Goal: Task Accomplishment & Management: Manage account settings

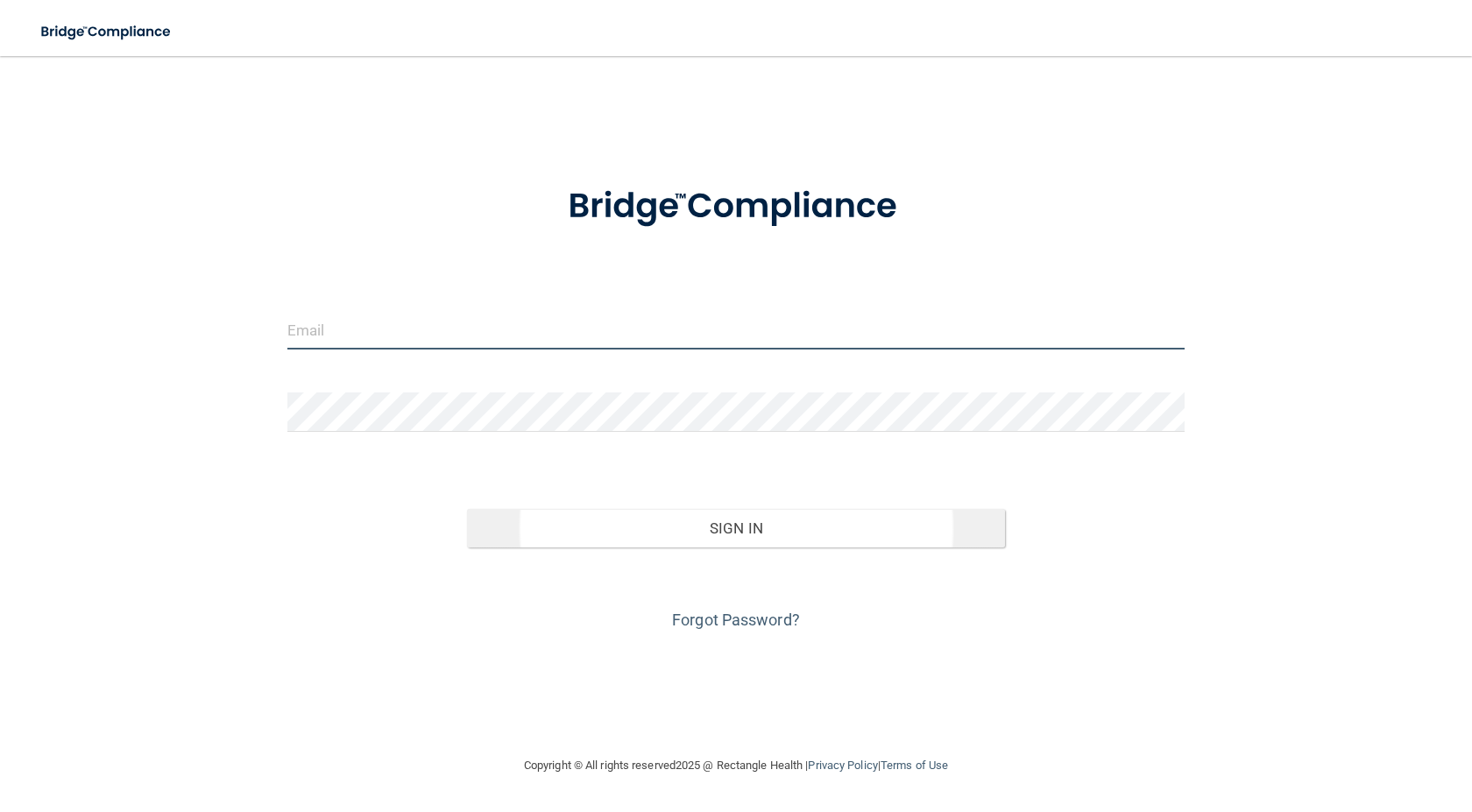
type input "[PERSON_NAME][EMAIL_ADDRESS][DOMAIN_NAME]"
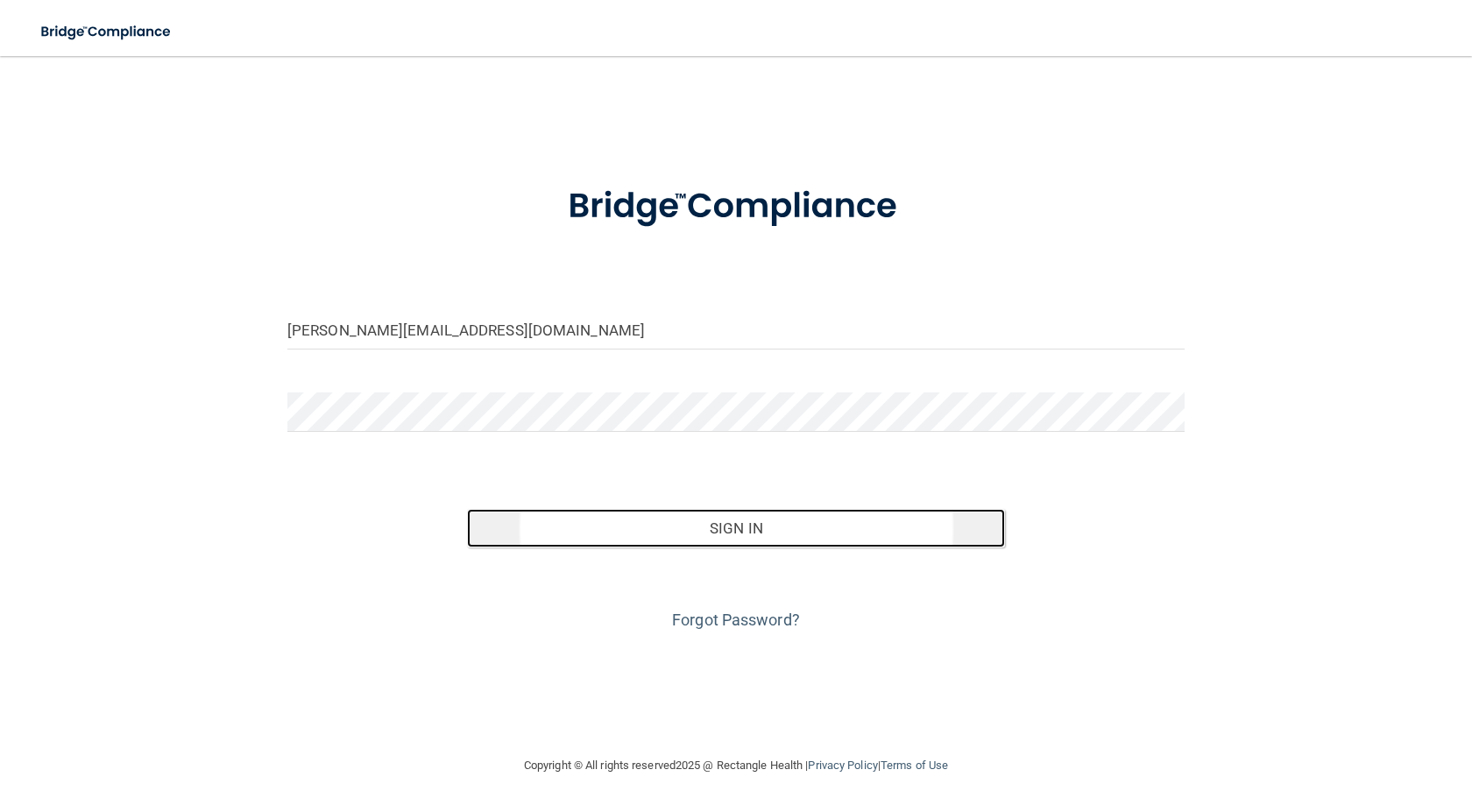
click at [743, 538] on button "Sign In" at bounding box center [736, 528] width 538 height 39
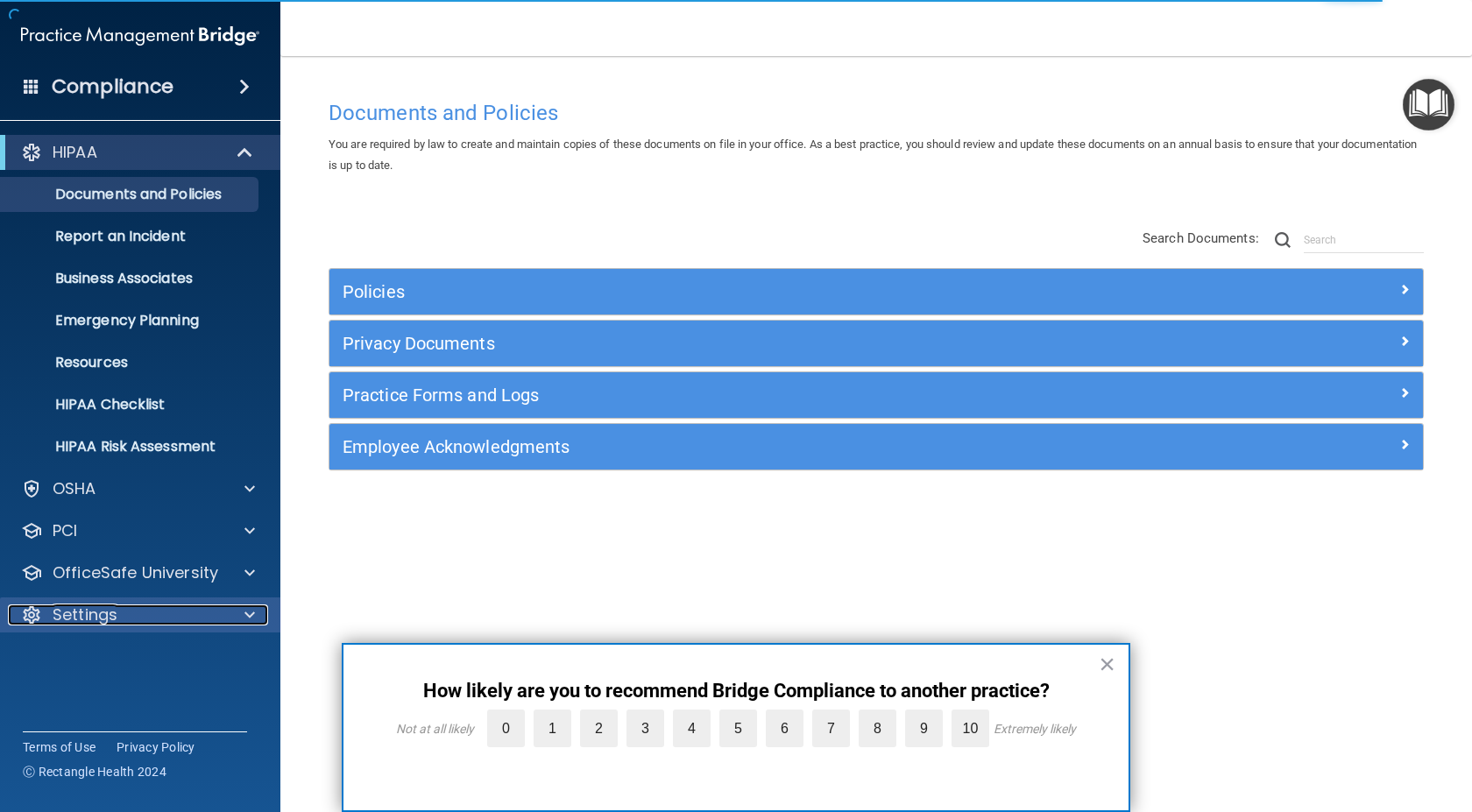
click at [109, 615] on p "Settings" at bounding box center [85, 615] width 65 height 21
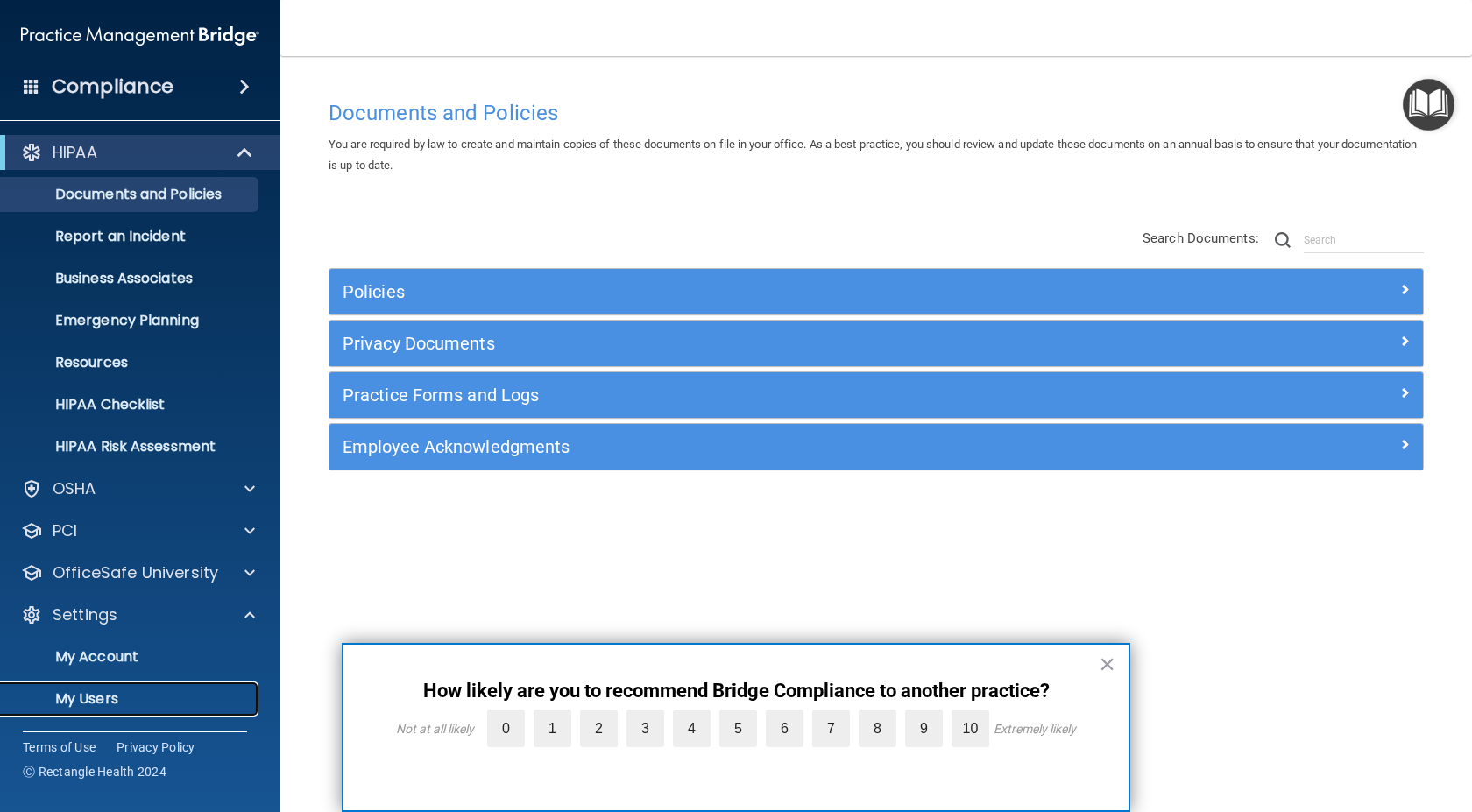
click at [98, 703] on p "My Users" at bounding box center [131, 699] width 239 height 18
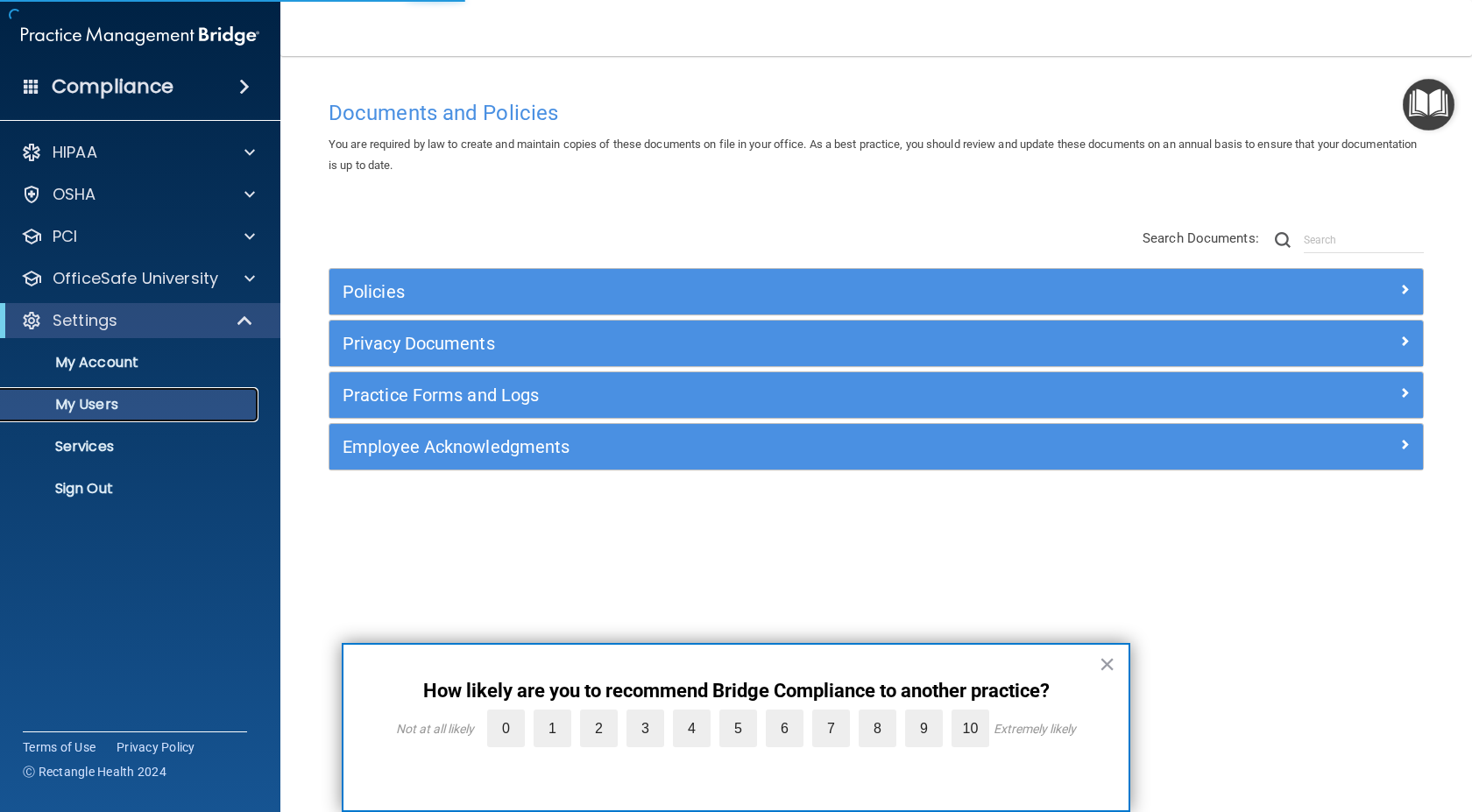
click at [103, 403] on p "My Users" at bounding box center [131, 405] width 239 height 18
select select "20"
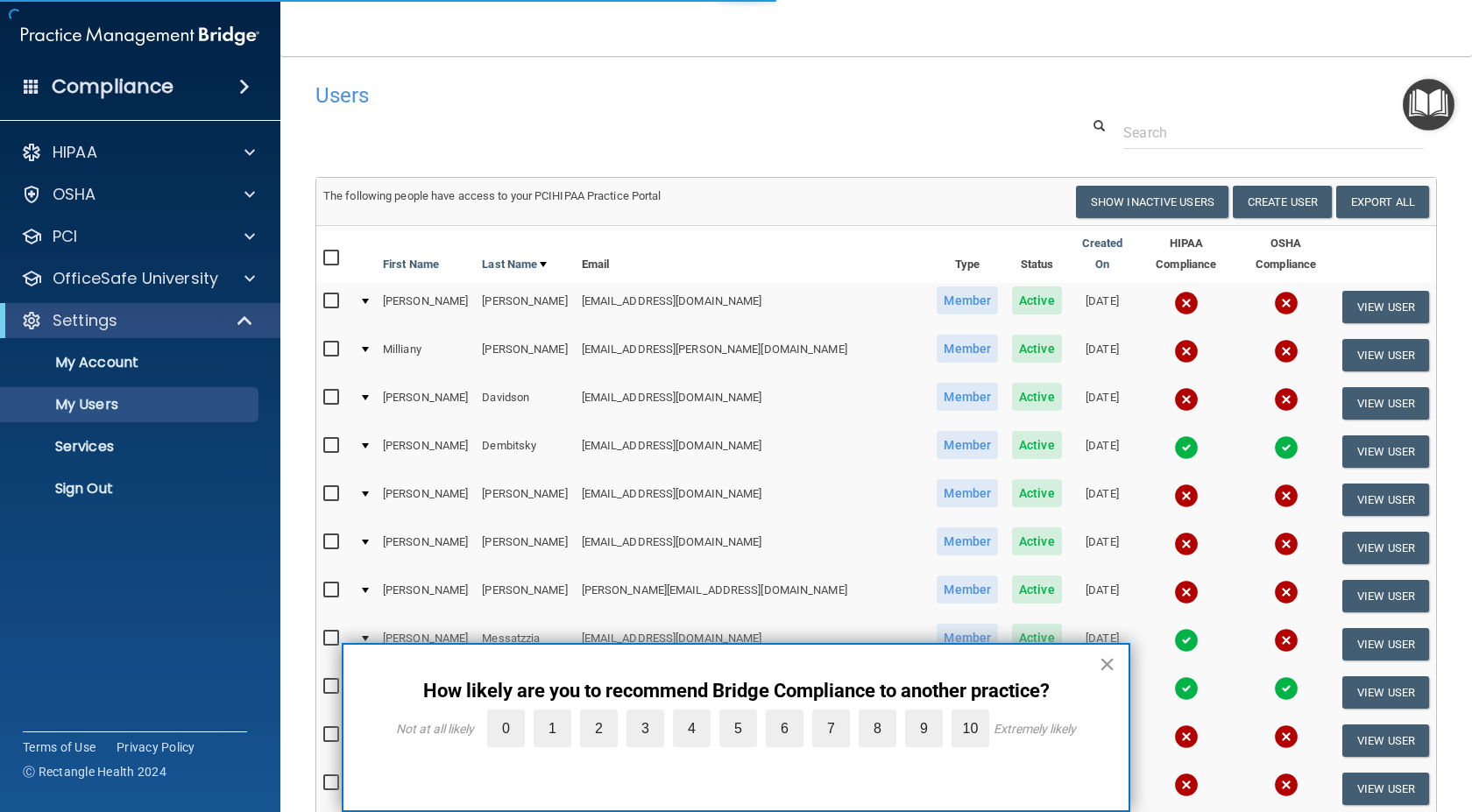
click at [1110, 664] on button "×" at bounding box center [1106, 664] width 17 height 28
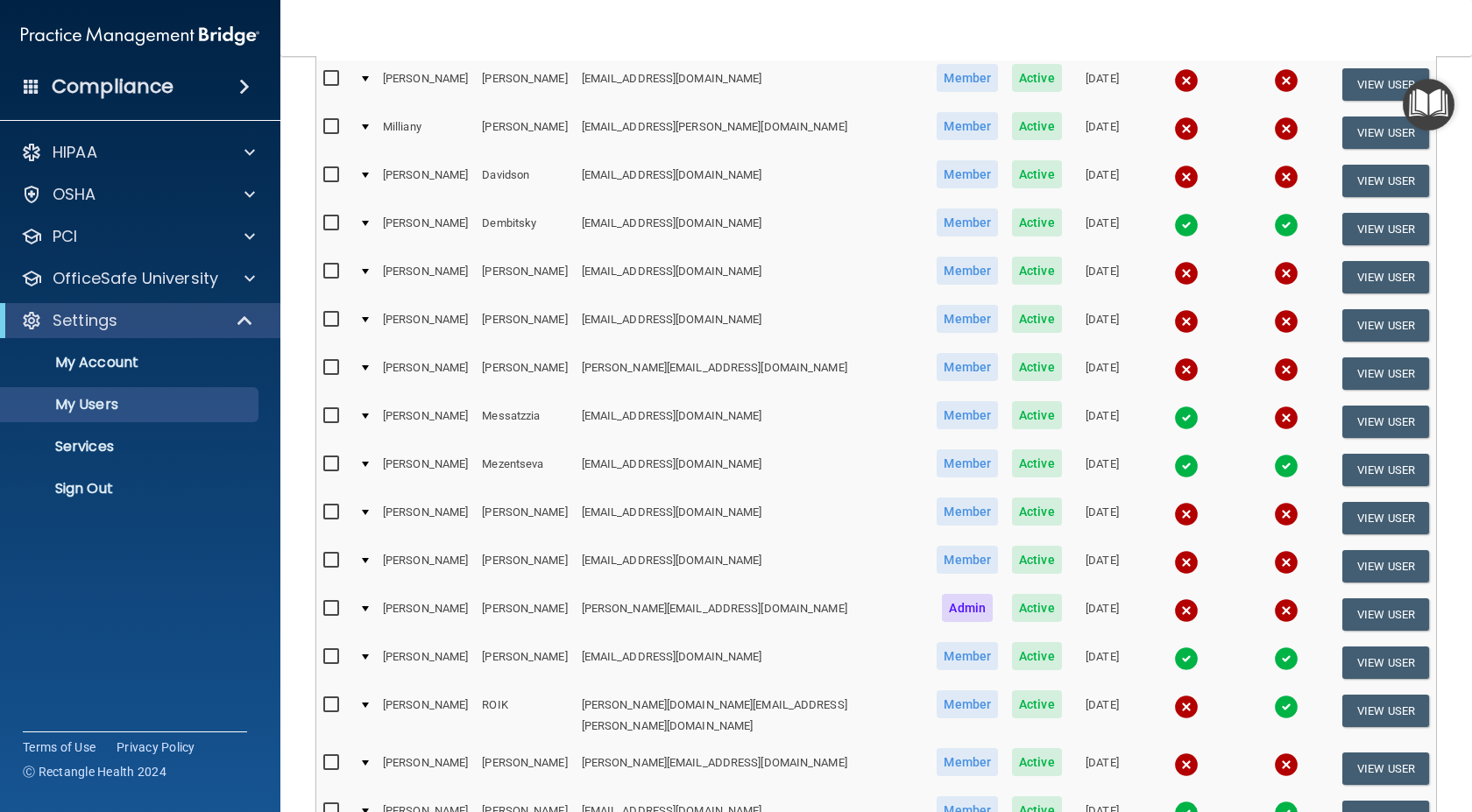
scroll to position [263, 0]
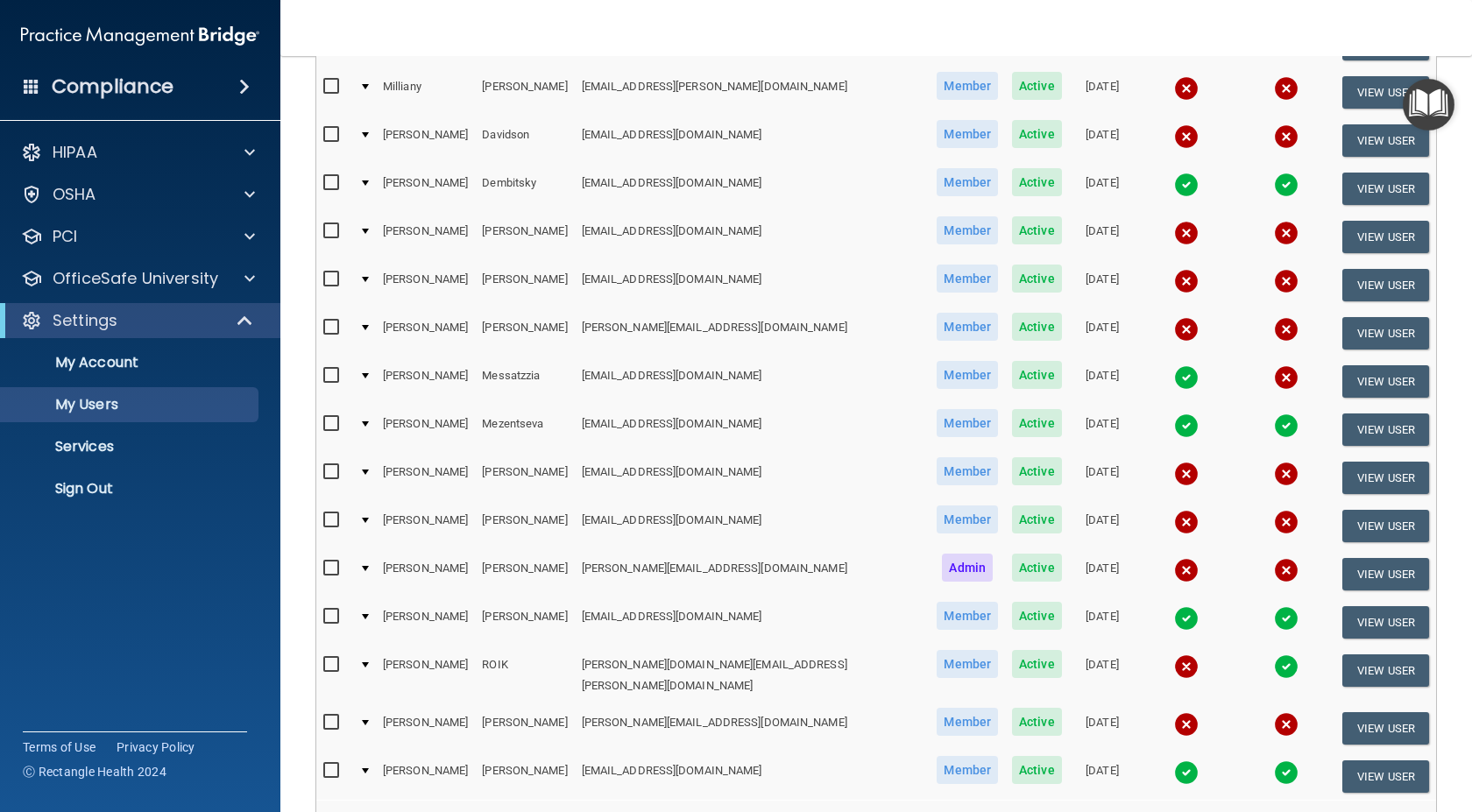
click at [1274, 366] on img at bounding box center [1286, 377] width 24 height 24
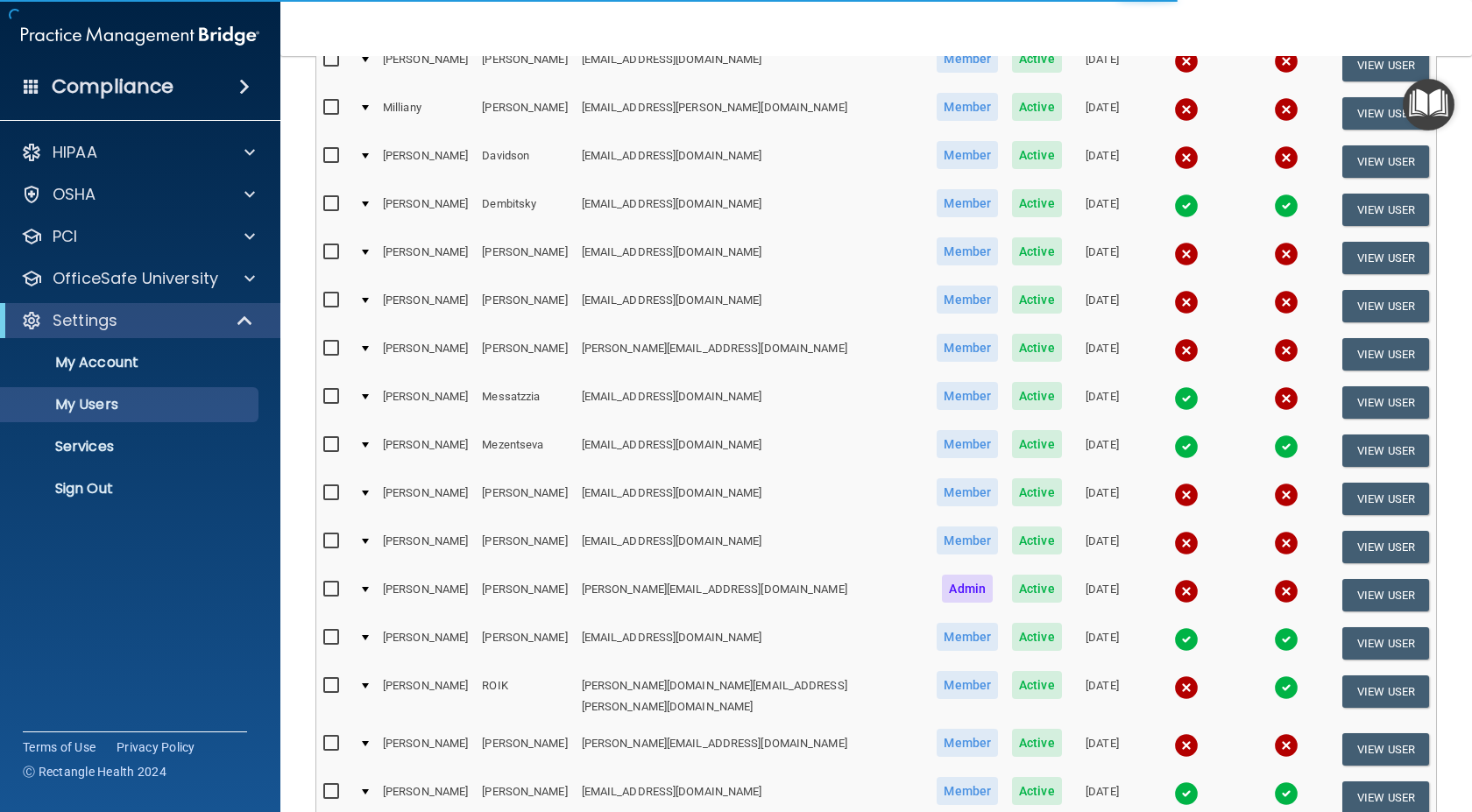
click at [1274, 386] on img at bounding box center [1286, 398] width 24 height 24
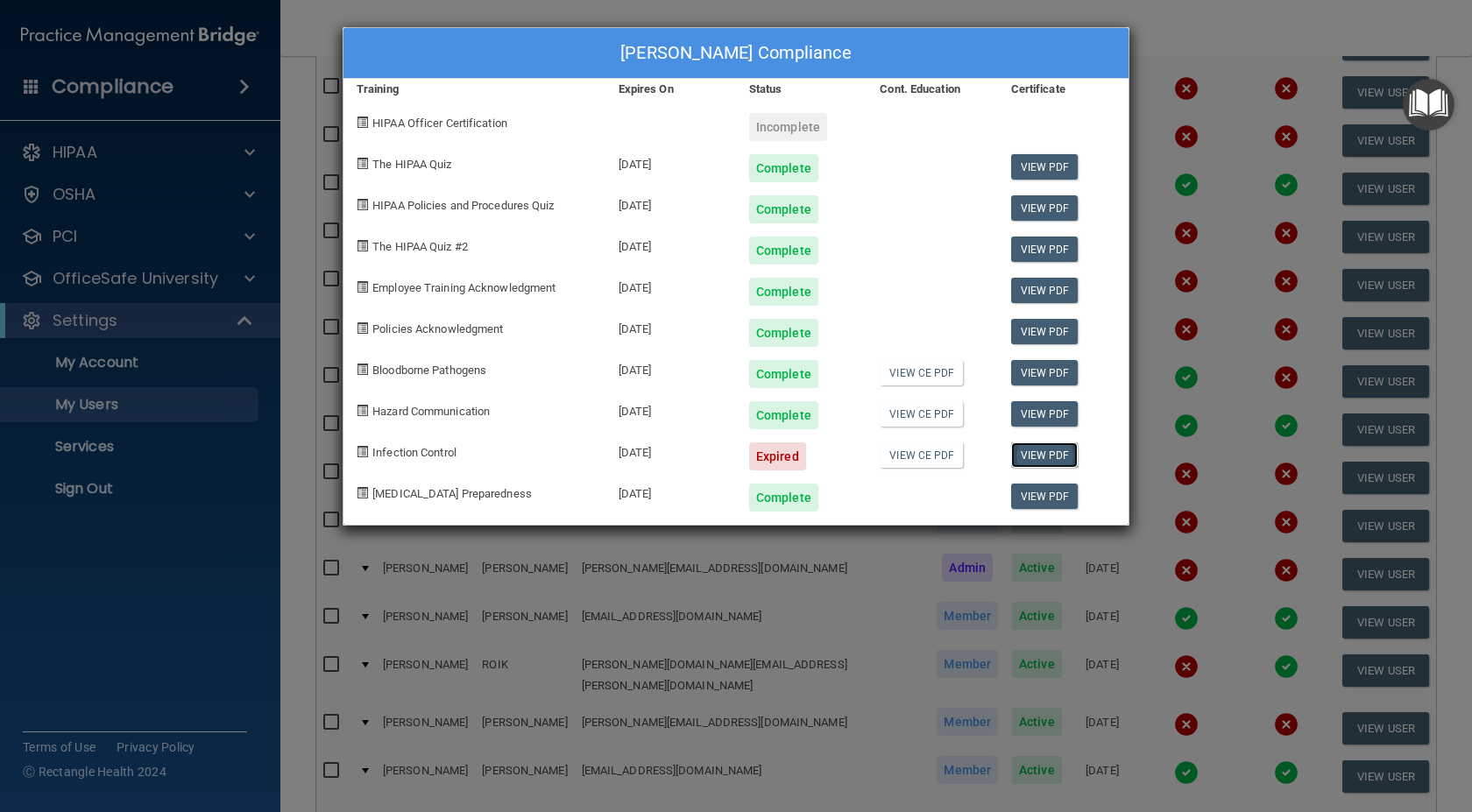
click at [1065, 447] on link "View PDF" at bounding box center [1044, 455] width 67 height 25
click at [1035, 603] on div "[PERSON_NAME] Compliance Training Expires On Status Cont. Education Certificate…" at bounding box center [736, 406] width 1472 height 812
click at [1114, 21] on div "[PERSON_NAME] Compliance Training Expires On Status Cont. Education Certificate…" at bounding box center [736, 406] width 1472 height 812
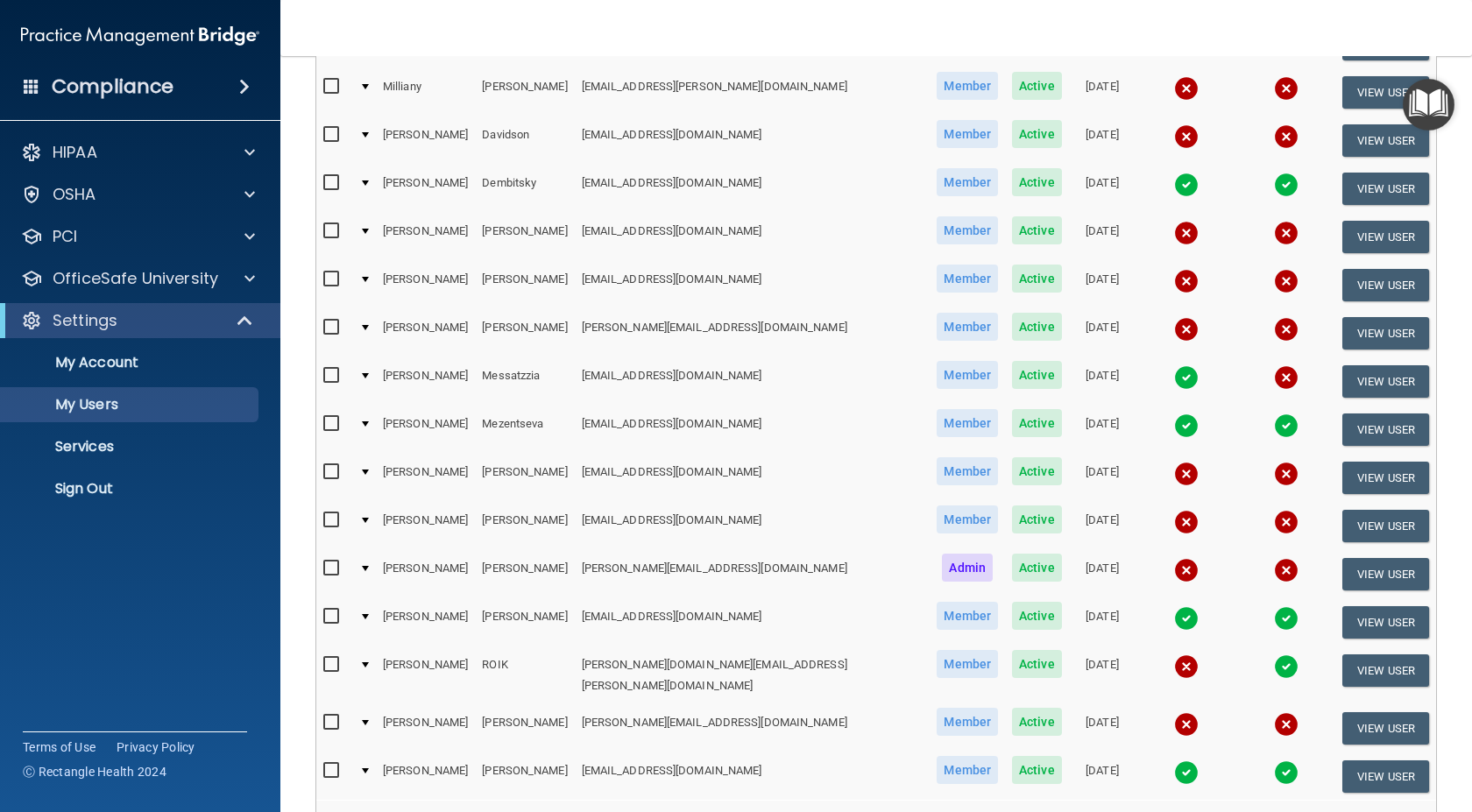
click at [1174, 713] on img at bounding box center [1185, 724] width 24 height 24
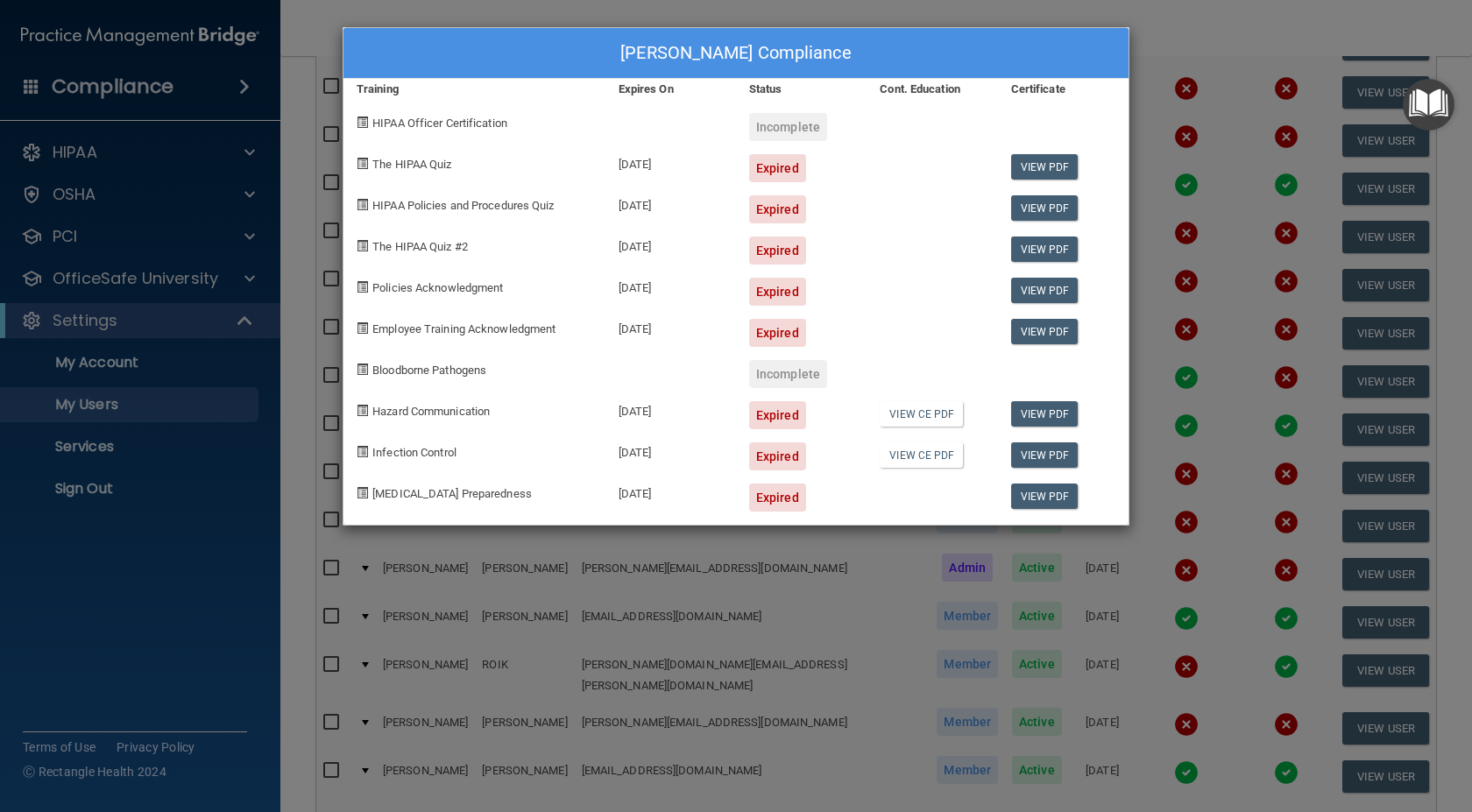
click at [1205, 80] on div "[PERSON_NAME] Compliance Training Expires On Status Cont. Education Certificate…" at bounding box center [736, 406] width 1472 height 812
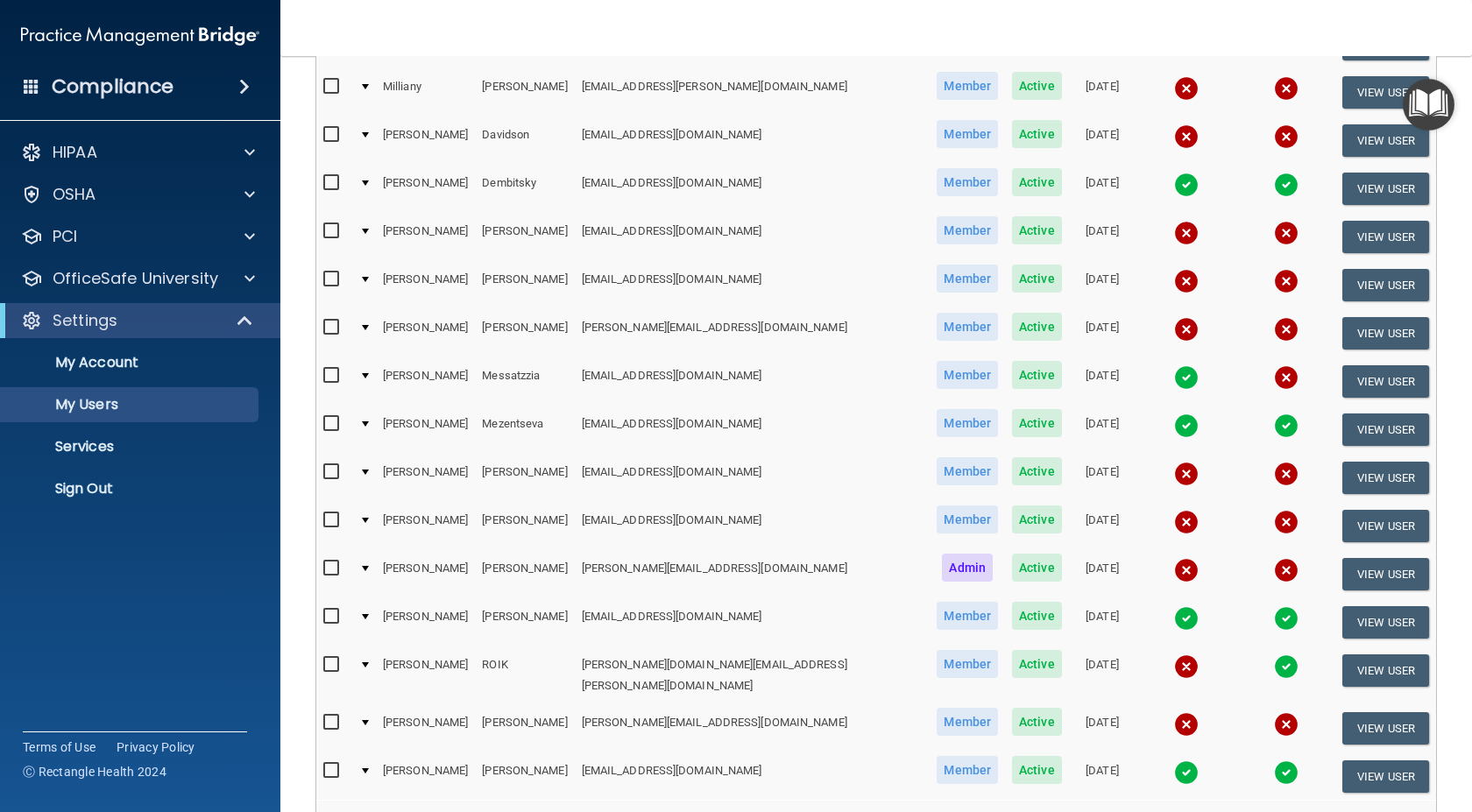
click at [1174, 317] on img at bounding box center [1185, 329] width 24 height 24
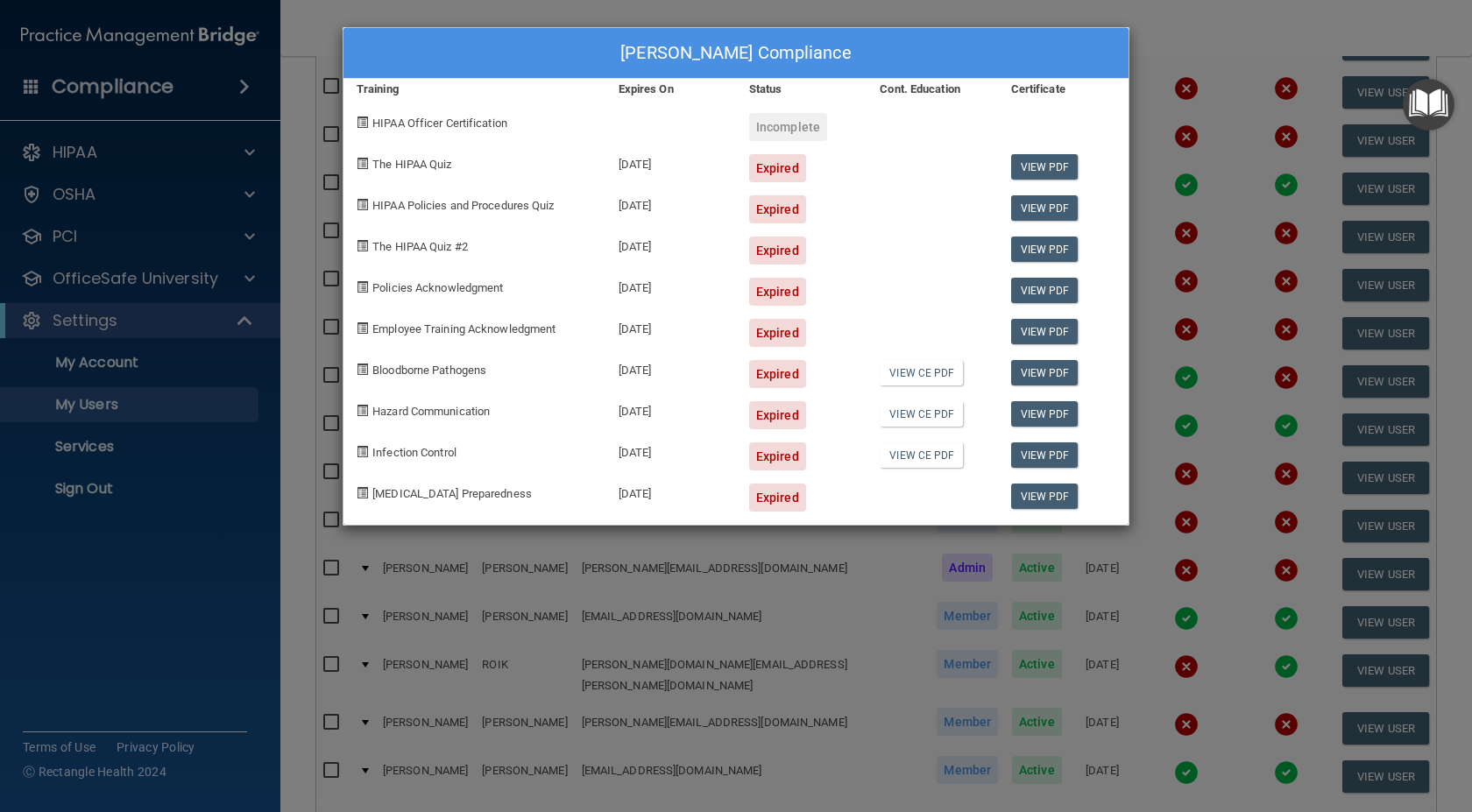
click at [1177, 97] on div "[PERSON_NAME] Compliance Training Expires On Status Cont. Education Certificate…" at bounding box center [736, 406] width 1472 height 812
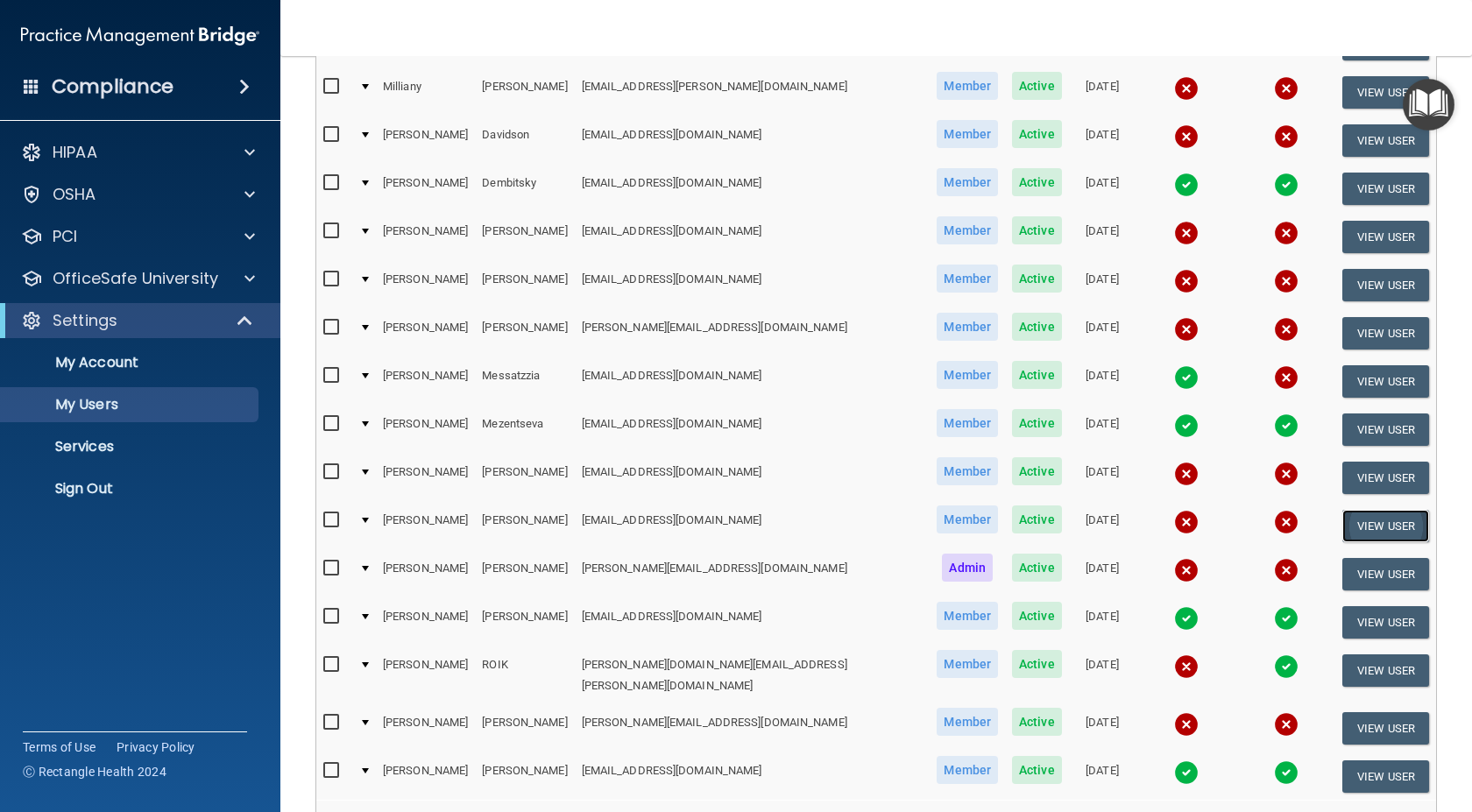
click at [1365, 514] on button "View User" at bounding box center [1385, 525] width 87 height 32
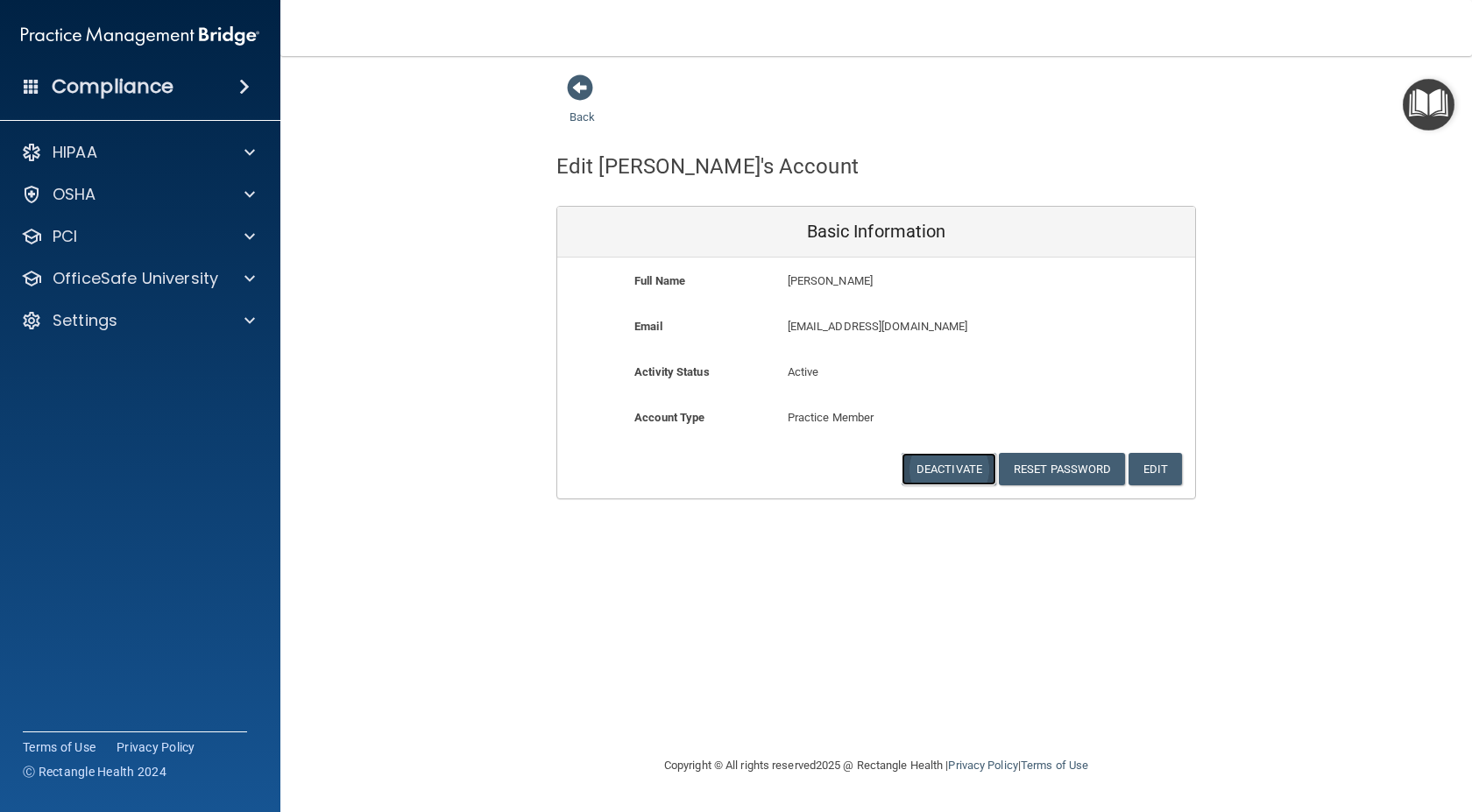
click at [954, 477] on button "Deactivate" at bounding box center [949, 469] width 95 height 32
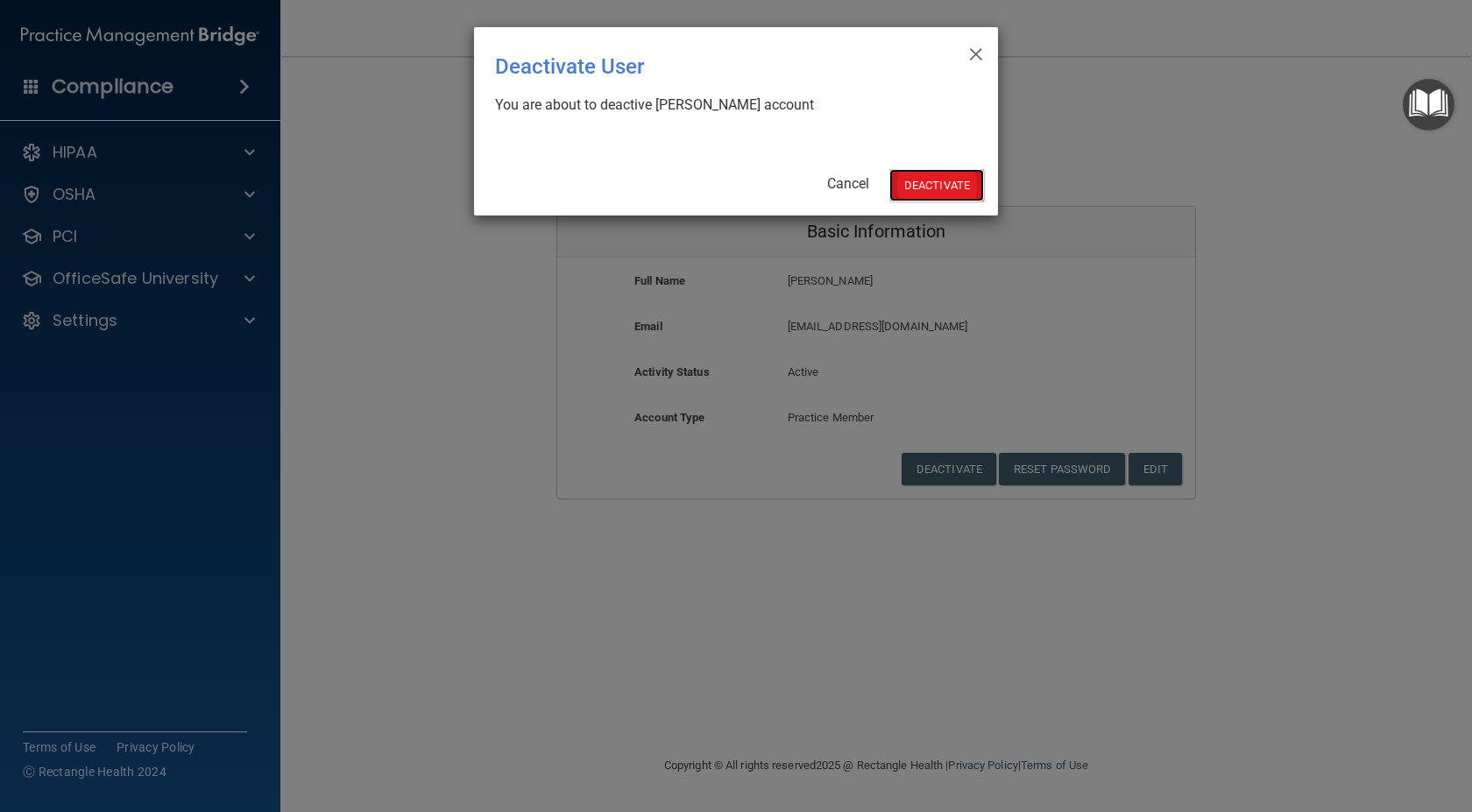
click at [937, 178] on button "Deactivate" at bounding box center [936, 184] width 95 height 32
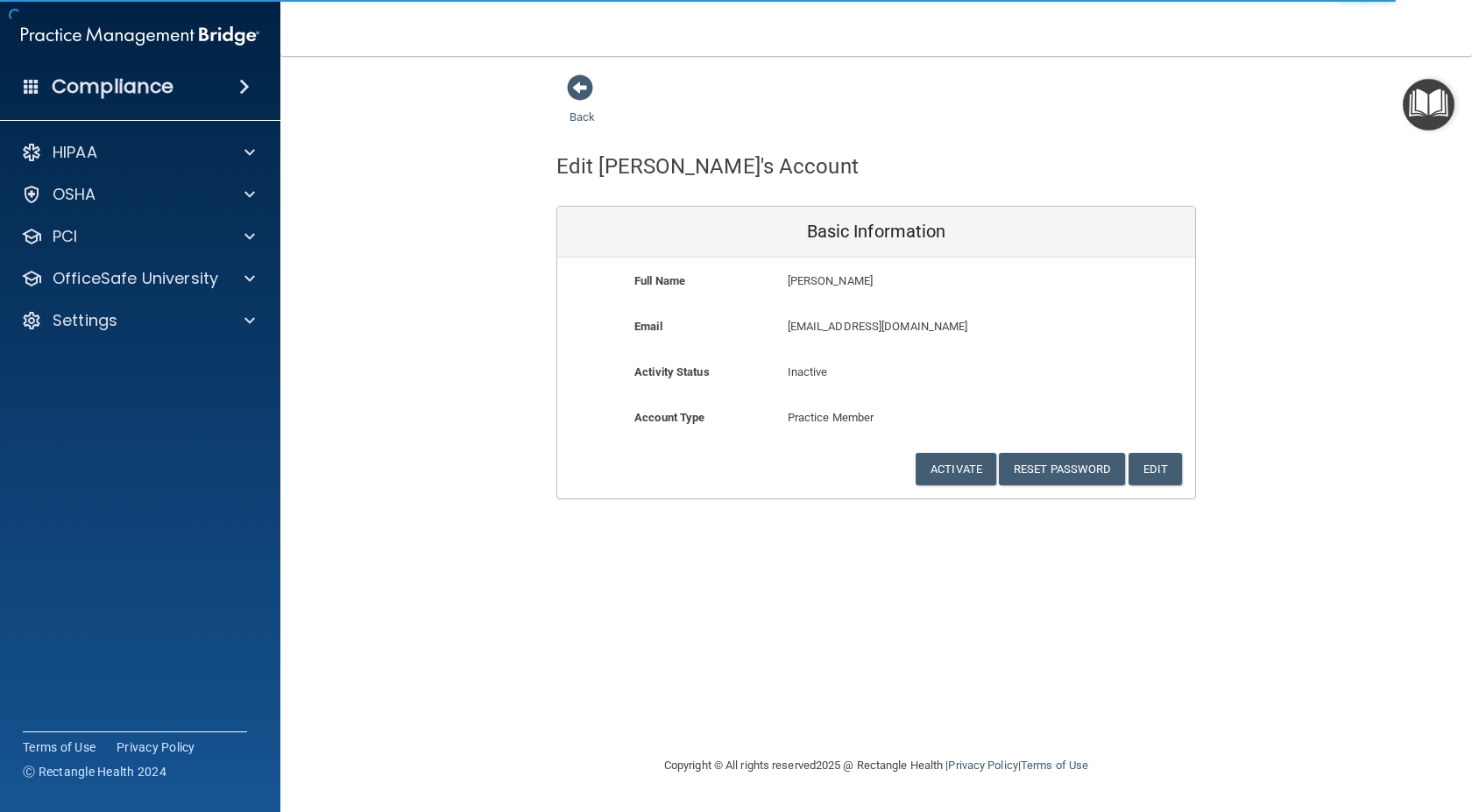
click at [566, 94] on div "Back" at bounding box center [610, 101] width 107 height 55
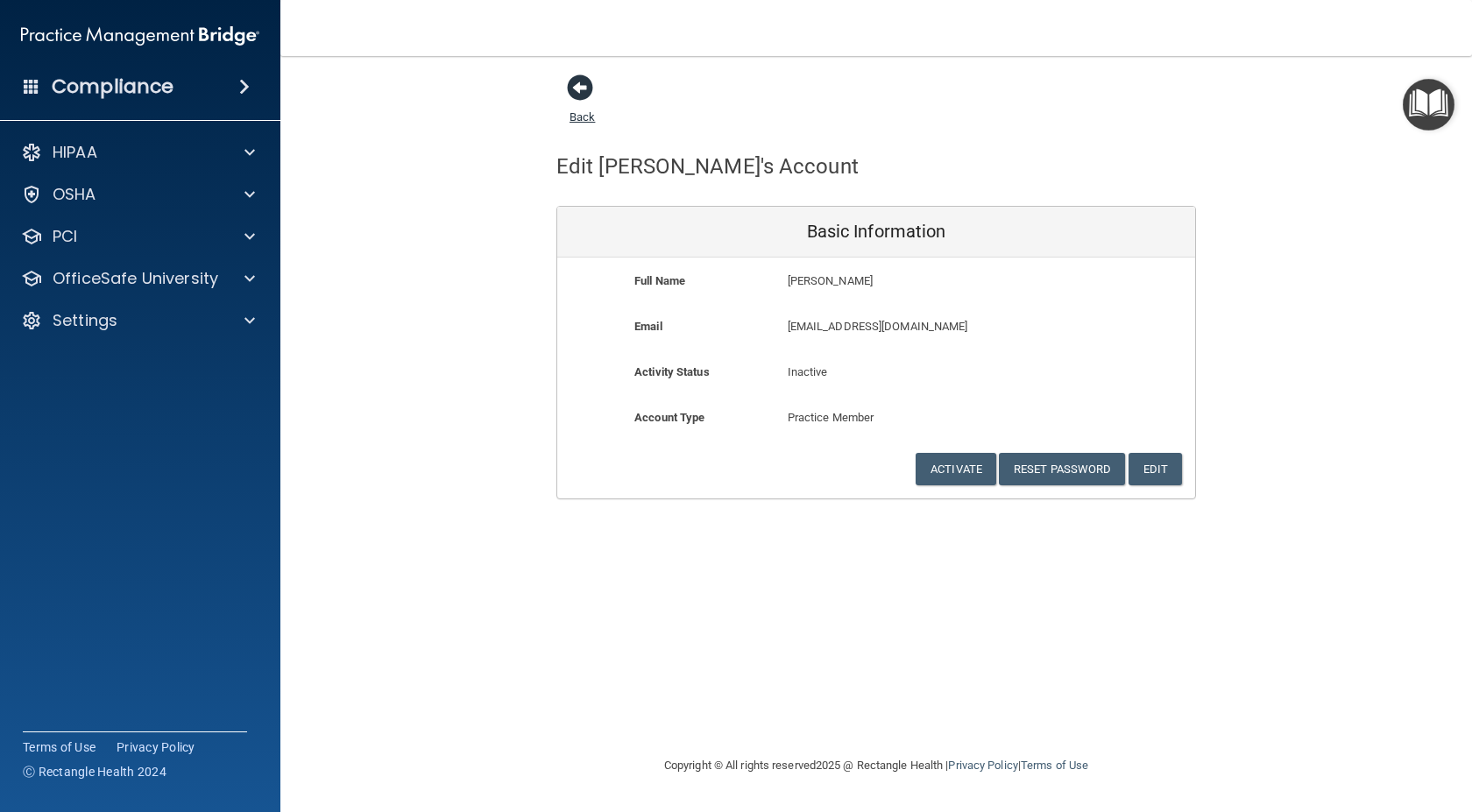
click at [574, 79] on span at bounding box center [580, 87] width 26 height 26
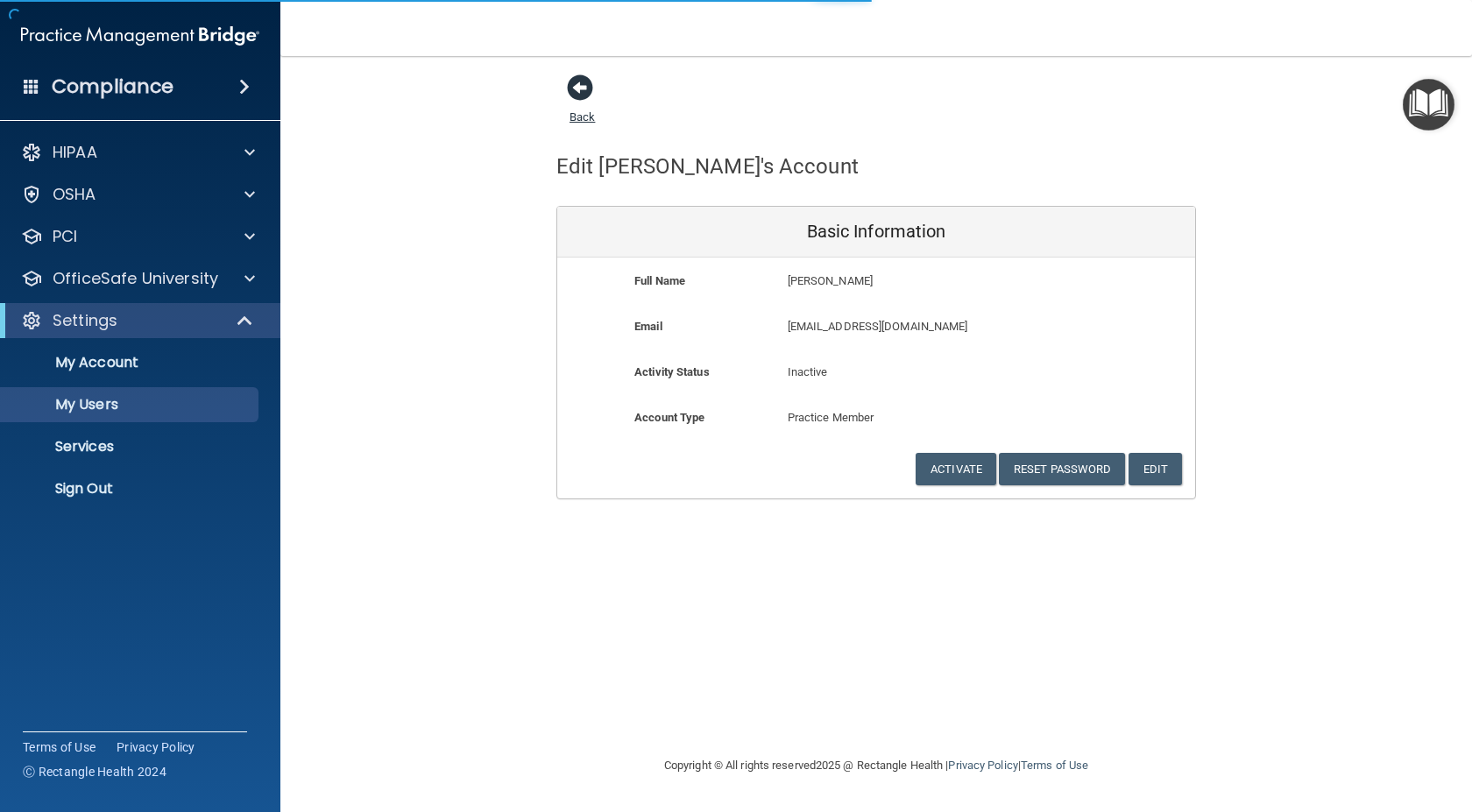
select select "20"
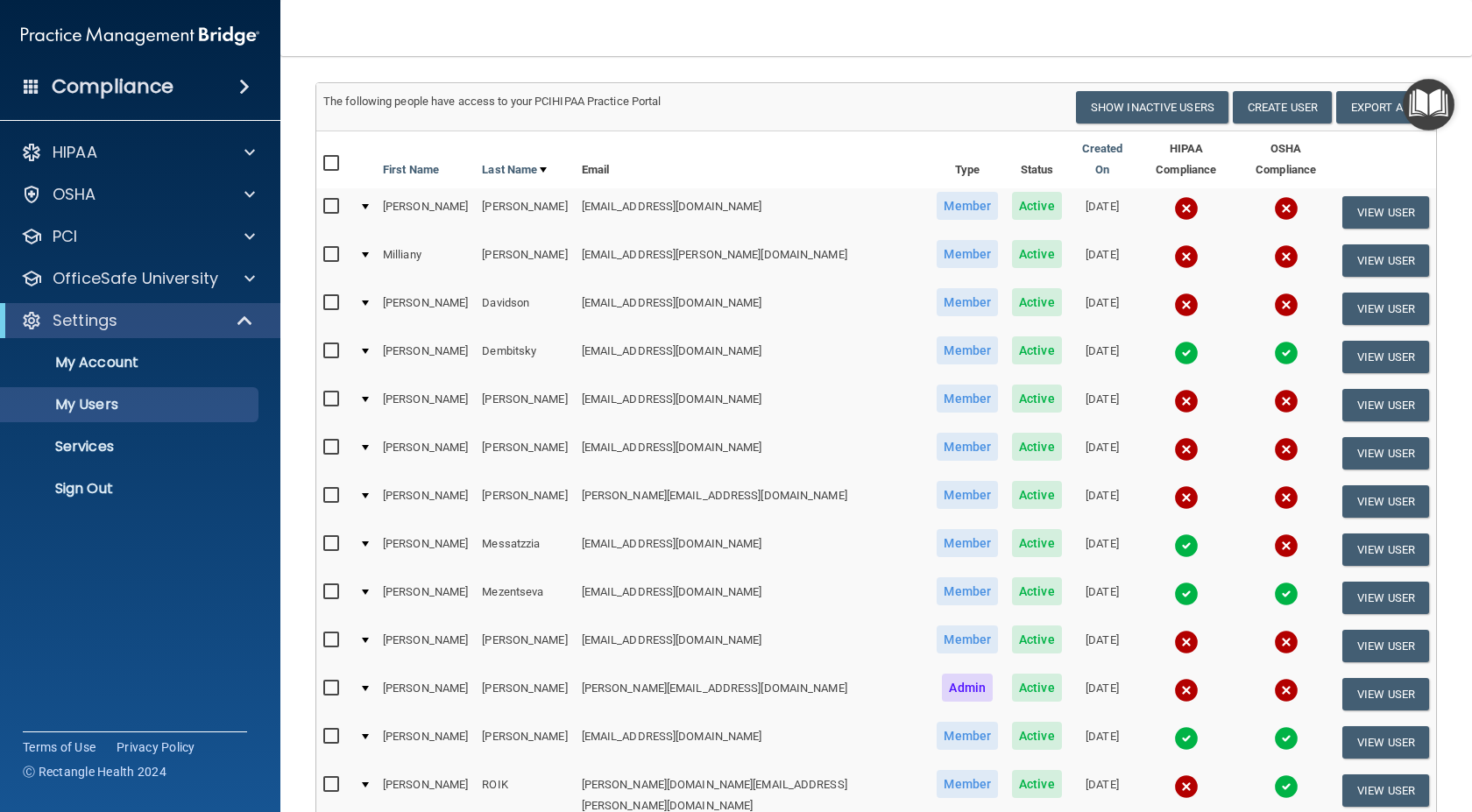
scroll to position [88, 0]
